Goal: Information Seeking & Learning: Check status

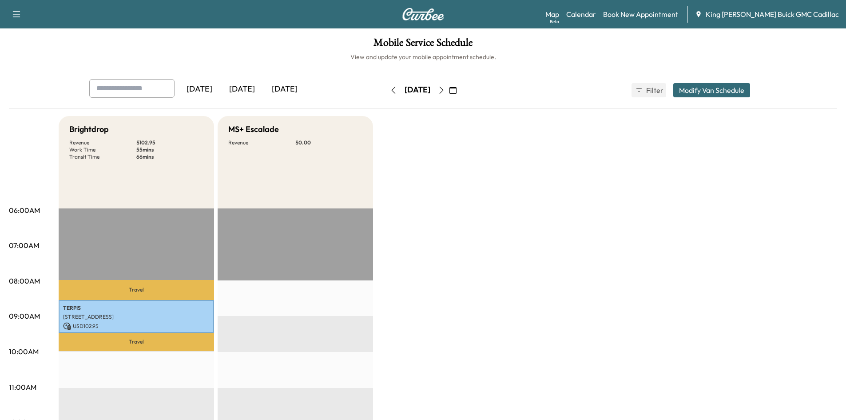
click at [445, 90] on icon "button" at bounding box center [441, 90] width 7 height 7
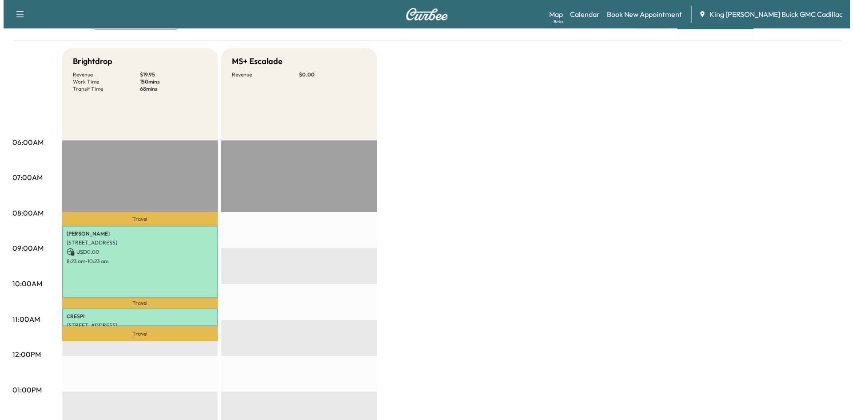
scroll to position [178, 0]
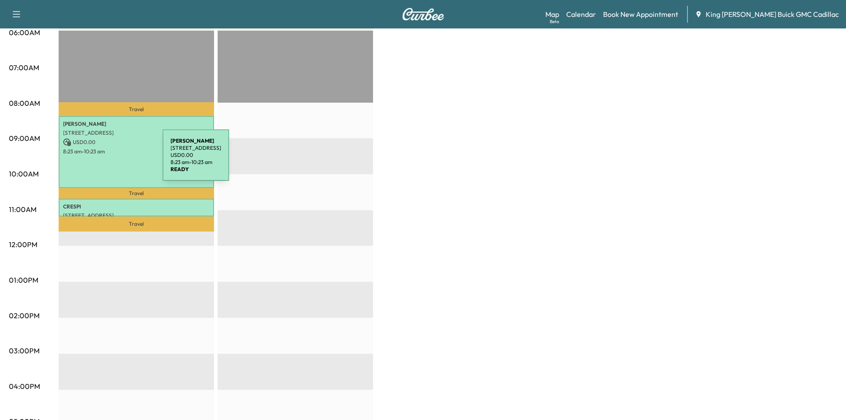
click at [97, 161] on div "[PERSON_NAME] [STREET_ADDRESS][PERSON_NAME] USD 0.00 8:23 am - 10:23 am" at bounding box center [136, 152] width 155 height 72
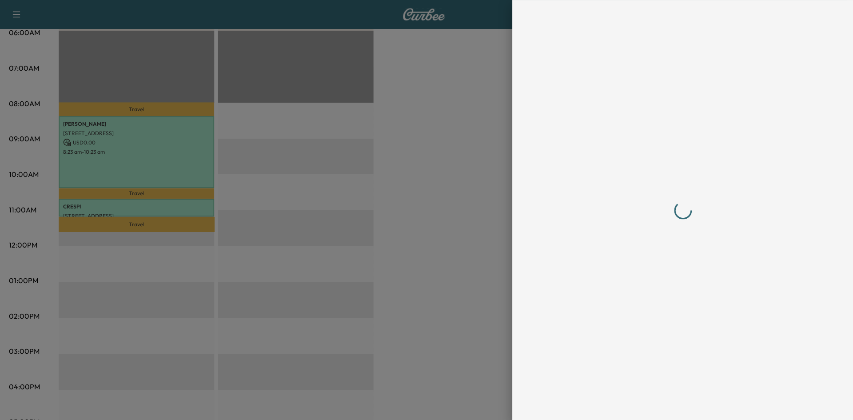
click at [97, 161] on div at bounding box center [426, 210] width 853 height 420
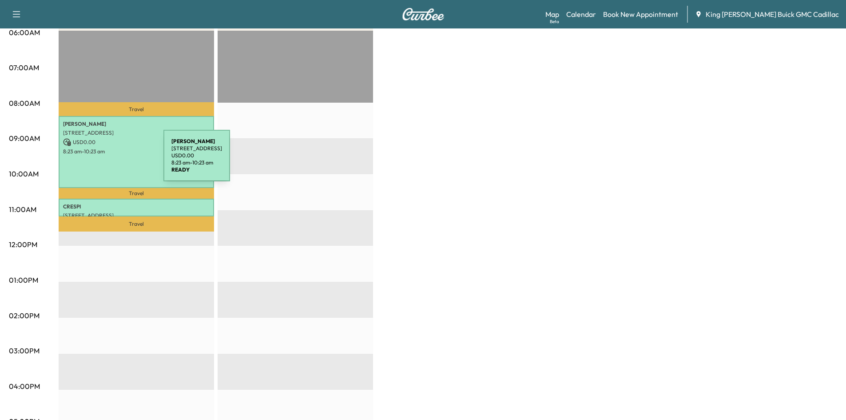
click at [97, 161] on div "[PERSON_NAME] [STREET_ADDRESS][PERSON_NAME] USD 0.00 8:23 am - 10:23 am" at bounding box center [136, 152] width 155 height 72
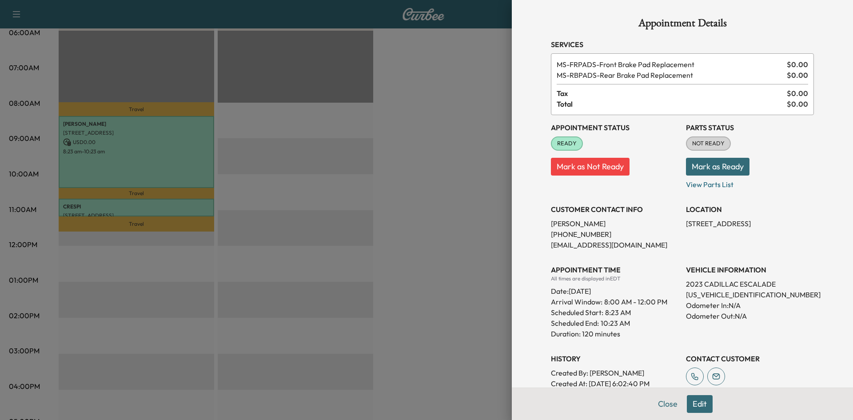
click at [413, 147] on div at bounding box center [426, 210] width 853 height 420
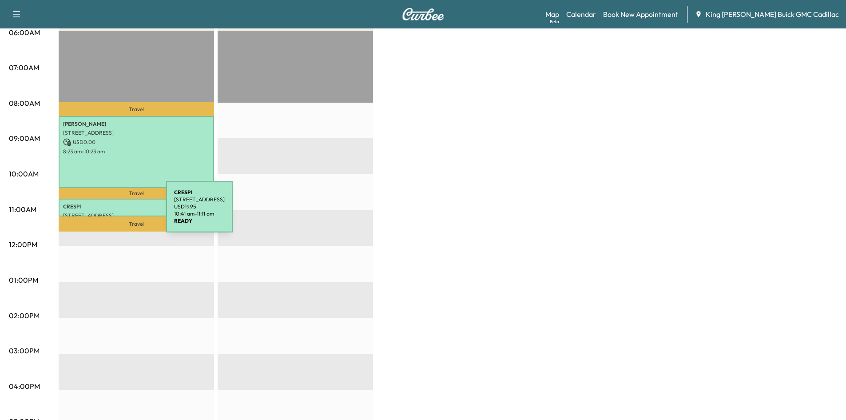
click at [99, 212] on p "[STREET_ADDRESS]" at bounding box center [136, 215] width 147 height 7
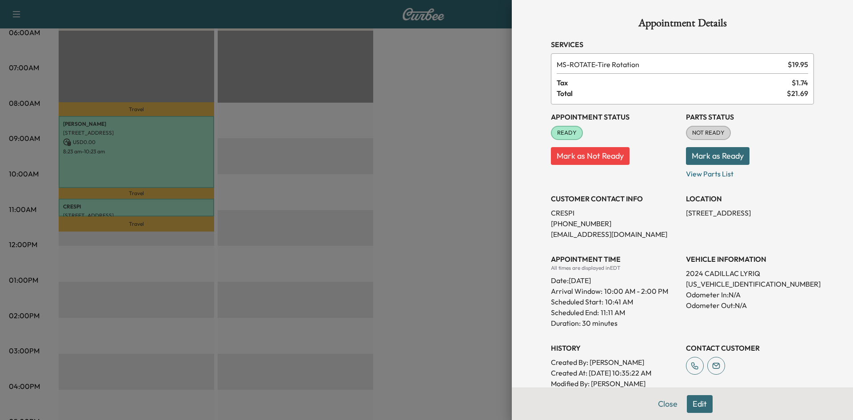
click at [408, 179] on div at bounding box center [426, 210] width 853 height 420
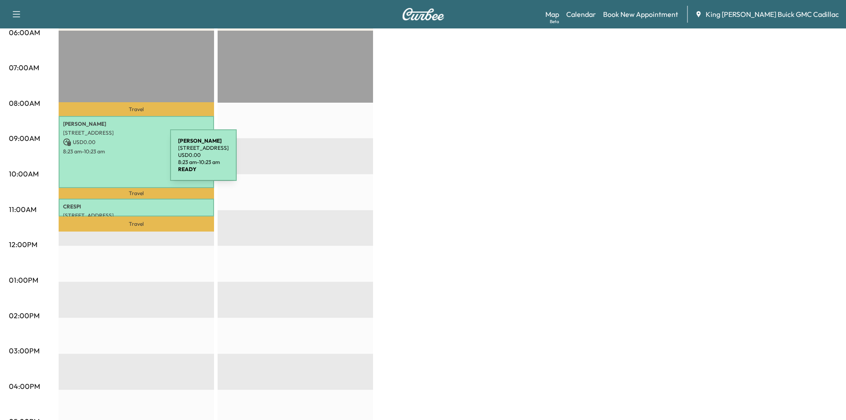
click at [103, 160] on div "[PERSON_NAME] [STREET_ADDRESS][PERSON_NAME] USD 0.00 8:23 am - 10:23 am" at bounding box center [136, 152] width 155 height 72
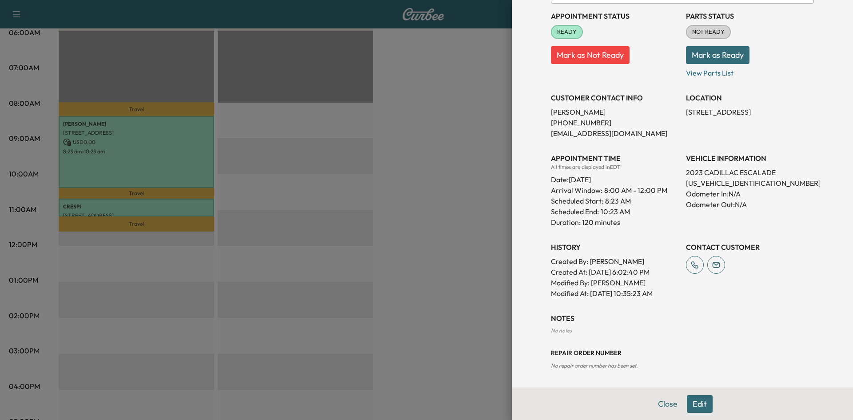
scroll to position [0, 0]
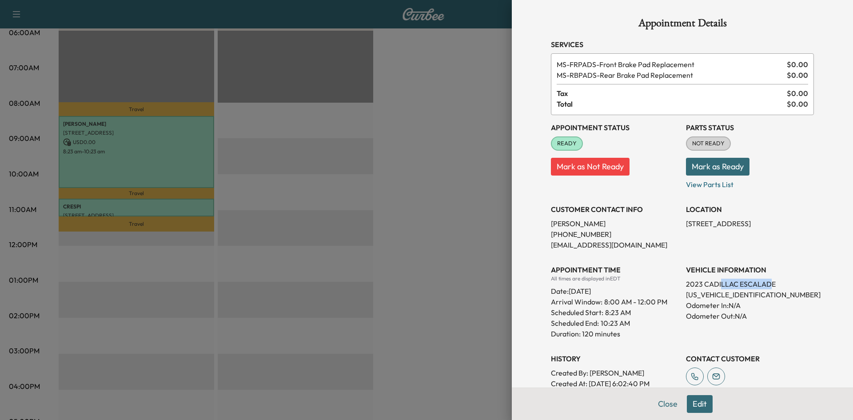
drag, startPoint x: 765, startPoint y: 284, endPoint x: 713, endPoint y: 286, distance: 51.5
click at [714, 286] on p "2023 CADILLAC ESCALADE" at bounding box center [750, 283] width 128 height 11
click at [667, 311] on div "Scheduled Start: 8:23 AM" at bounding box center [615, 312] width 128 height 11
drag, startPoint x: 730, startPoint y: 296, endPoint x: 677, endPoint y: 297, distance: 52.9
click at [677, 297] on div "Appointment Status READY Mark as Not Ready Parts Status NOT READY Mark as Ready…" at bounding box center [682, 262] width 263 height 295
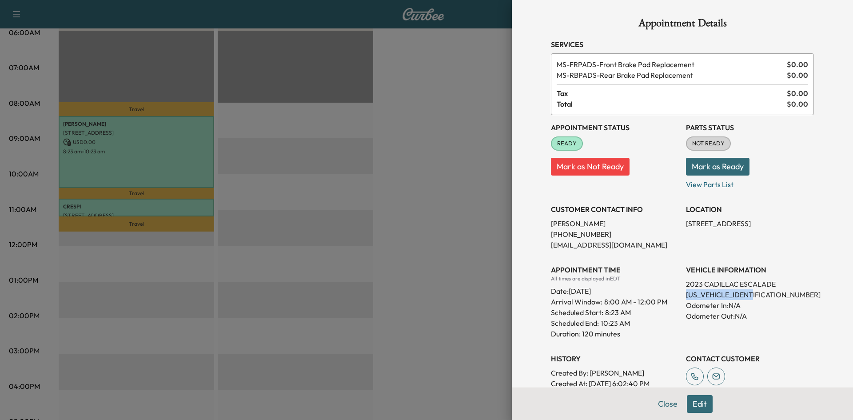
copy p "[US_VEHICLE_IDENTIFICATION_NUMBER]"
click at [320, 193] on div at bounding box center [426, 210] width 853 height 420
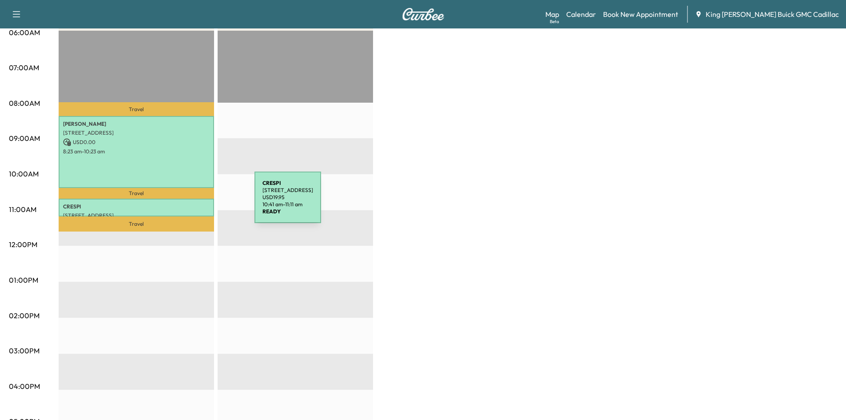
click at [188, 203] on p "CRESPI" at bounding box center [136, 206] width 147 height 7
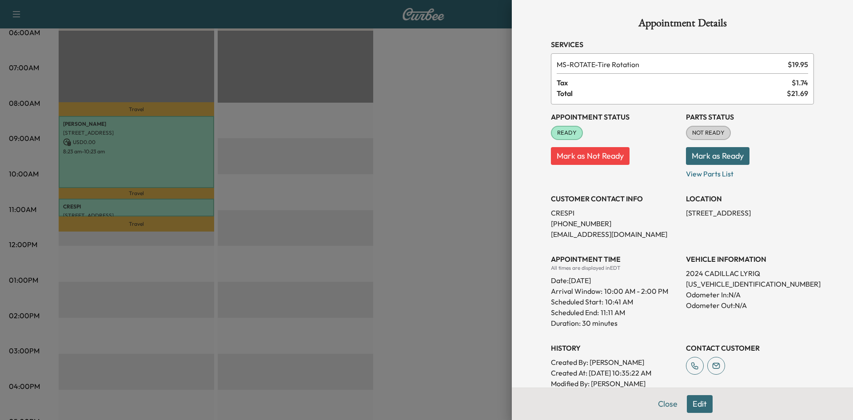
click at [465, 188] on div at bounding box center [426, 210] width 853 height 420
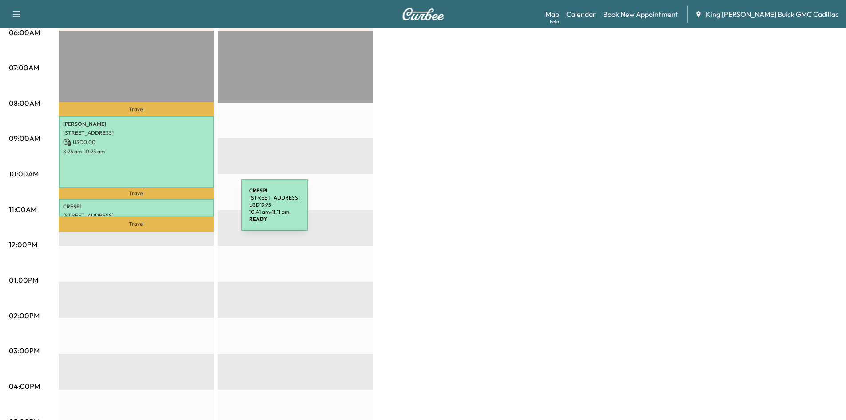
click at [174, 212] on p "[STREET_ADDRESS]" at bounding box center [136, 215] width 147 height 7
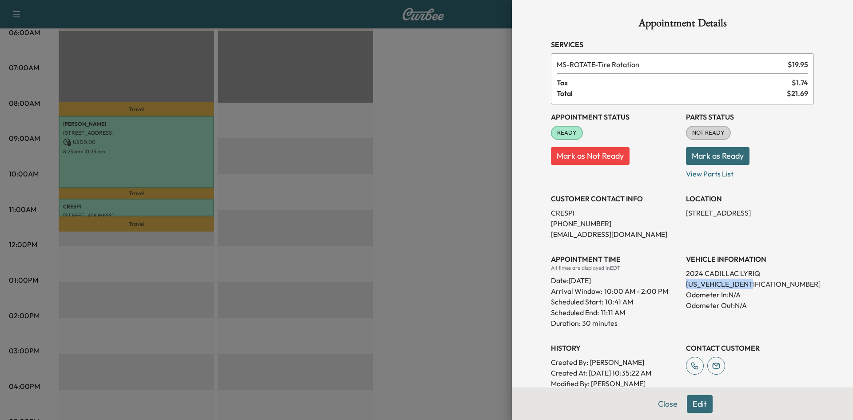
drag, startPoint x: 750, startPoint y: 285, endPoint x: 679, endPoint y: 285, distance: 70.6
click at [686, 285] on p "[US_VEHICLE_IDENTIFICATION_NUMBER]" at bounding box center [750, 283] width 128 height 11
copy p "[US_VEHICLE_IDENTIFICATION_NUMBER]"
drag, startPoint x: 473, startPoint y: 141, endPoint x: 454, endPoint y: 78, distance: 65.9
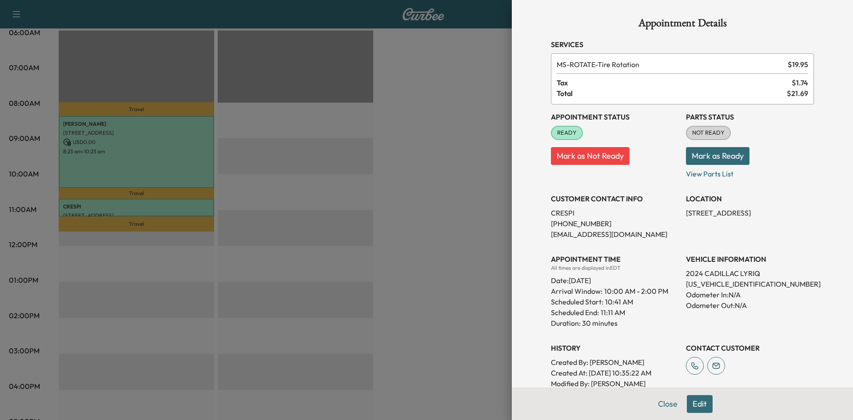
click at [473, 132] on div at bounding box center [426, 210] width 853 height 420
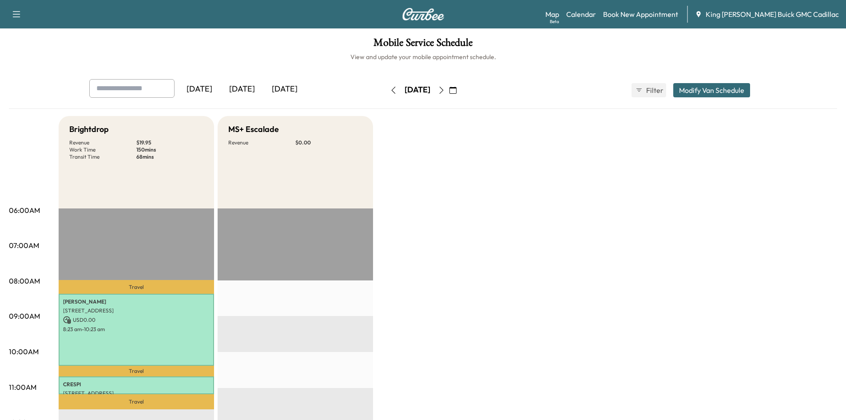
click at [445, 91] on icon "button" at bounding box center [441, 90] width 7 height 7
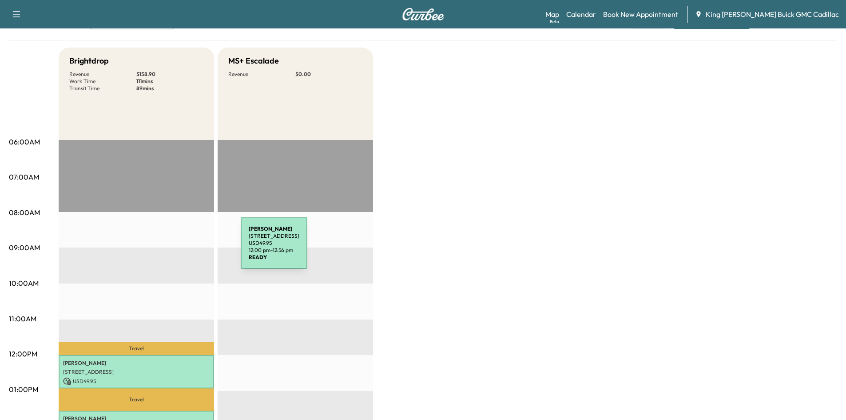
scroll to position [178, 0]
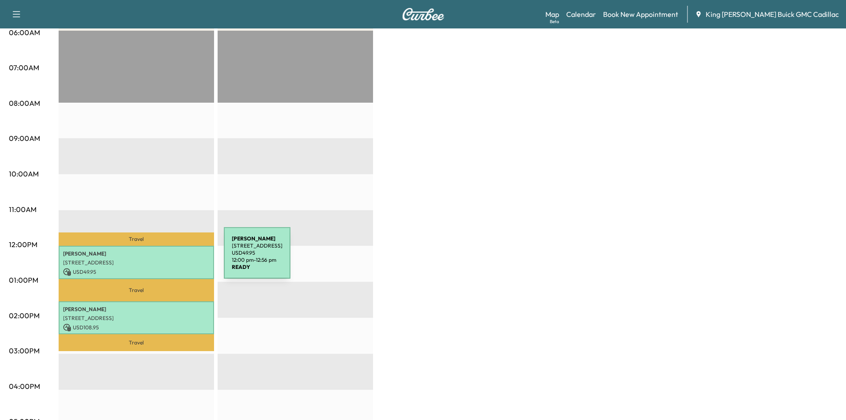
click at [157, 259] on p "[STREET_ADDRESS]" at bounding box center [136, 262] width 147 height 7
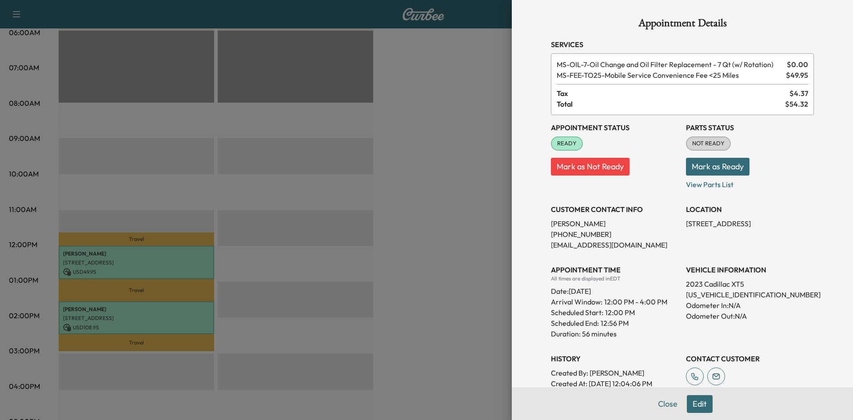
click at [436, 170] on div at bounding box center [426, 210] width 853 height 420
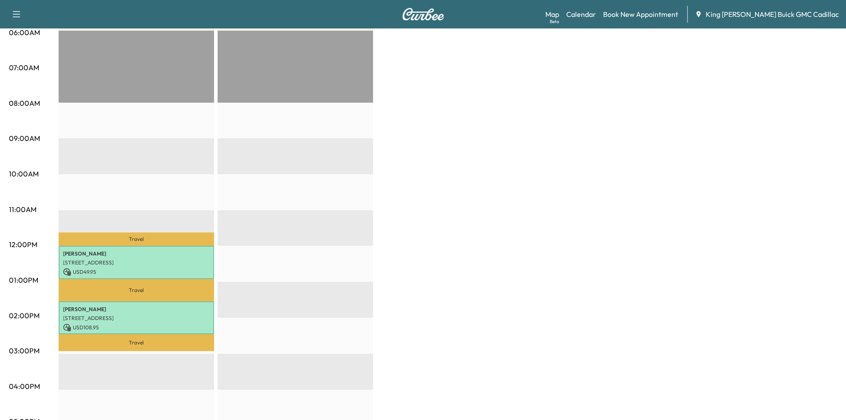
click at [114, 334] on p "Travel" at bounding box center [136, 342] width 155 height 17
click at [103, 318] on p "[STREET_ADDRESS]" at bounding box center [136, 317] width 147 height 7
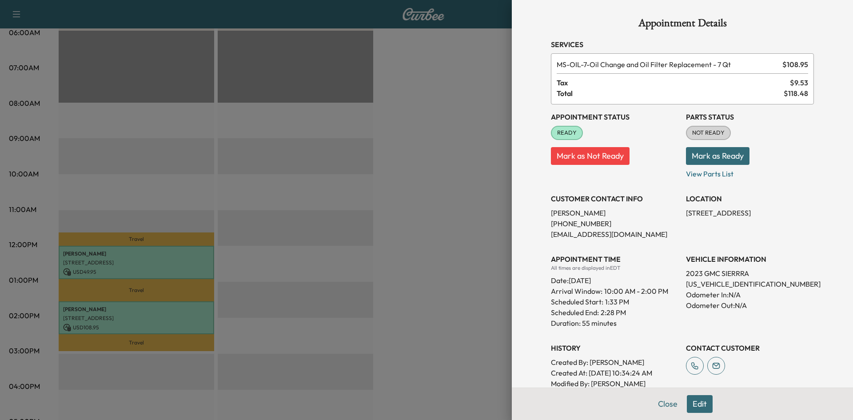
click at [425, 199] on div at bounding box center [426, 210] width 853 height 420
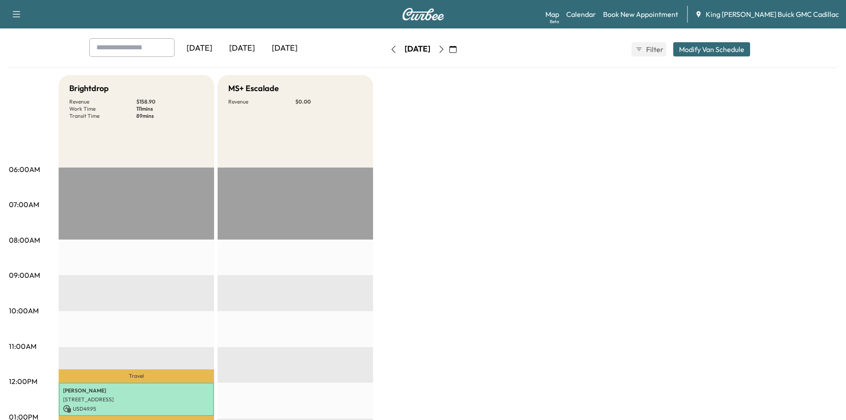
scroll to position [0, 0]
